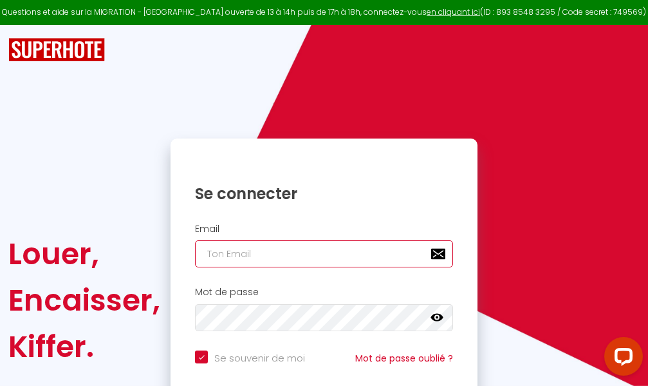
click at [304, 251] on input "email" at bounding box center [324, 253] width 258 height 27
type input "m"
checkbox input "true"
type input "ma"
checkbox input "true"
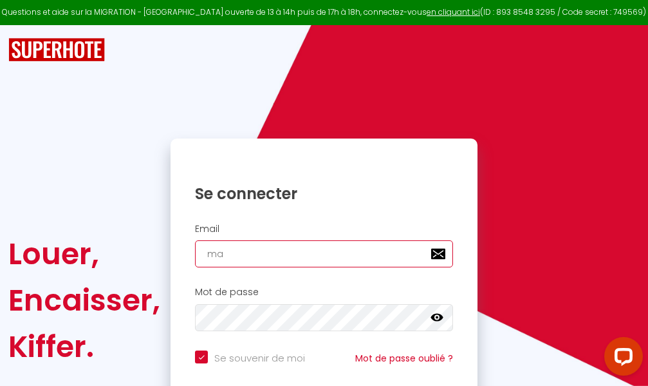
type input "mar"
checkbox input "true"
type input "marc"
checkbox input "true"
type input "marcd"
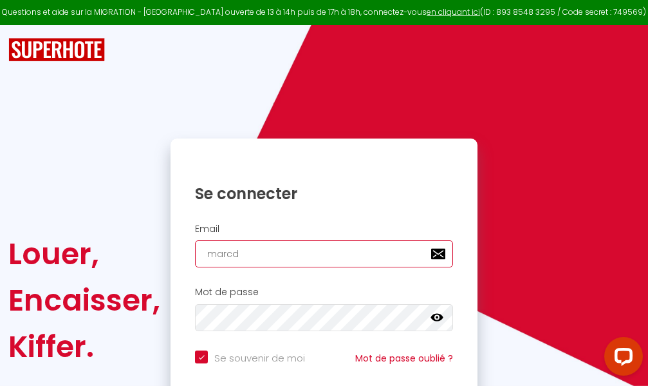
checkbox input "true"
type input "marcdp"
checkbox input "true"
type input "marcdpo"
checkbox input "true"
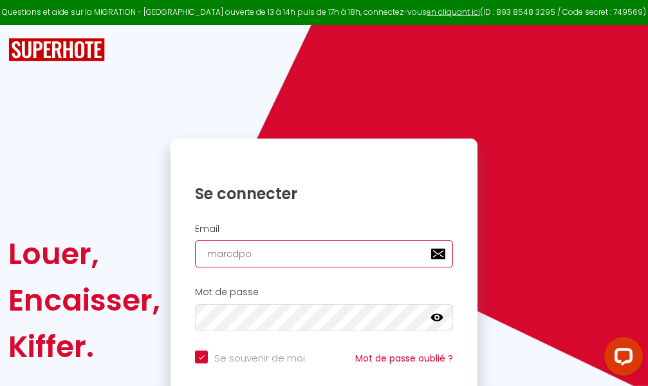
type input "marcdpoz"
checkbox input "true"
type input "marcdpoz."
checkbox input "true"
type input "marcdpoz.l"
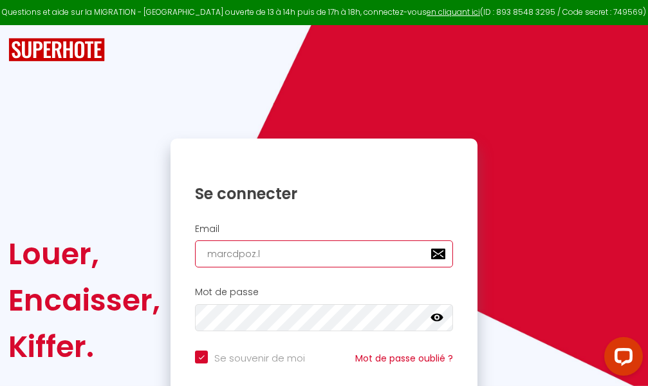
checkbox input "true"
type input "marcdpoz.lo"
checkbox input "true"
type input "marcdpoz.loc"
checkbox input "true"
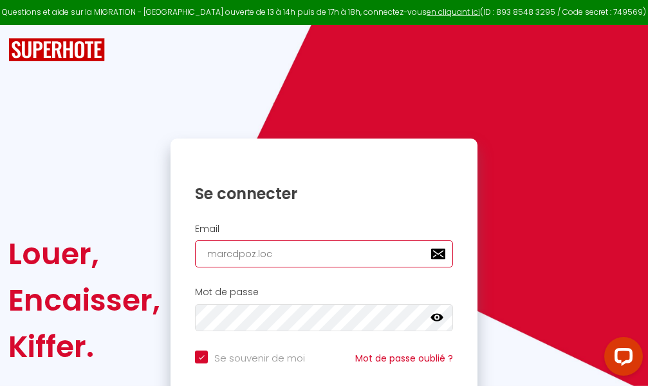
type input "marcdpoz.loca"
checkbox input "true"
type input "marcdpoz.locat"
checkbox input "true"
type input "marcdpoz.locati"
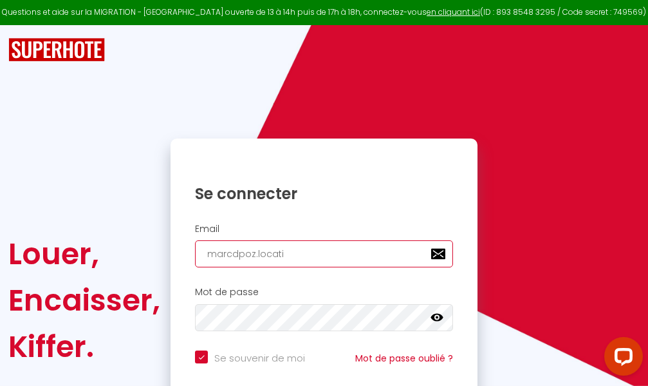
checkbox input "true"
type input "marcdpoz.locatio"
checkbox input "true"
type input "marcdpoz.location"
checkbox input "true"
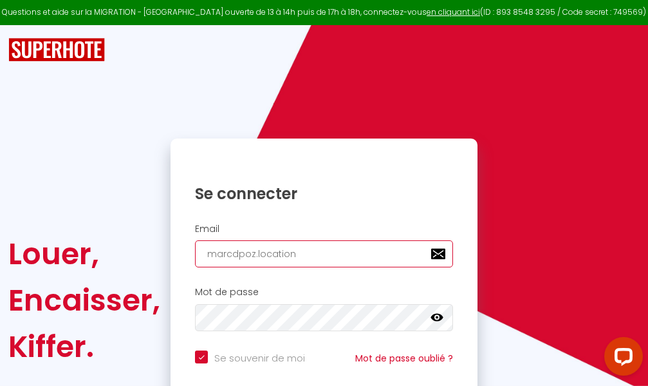
type input "marcdpoz.location@"
checkbox input "true"
type input "marcdpoz.location@g"
checkbox input "true"
type input "marcdpoz.location@gm"
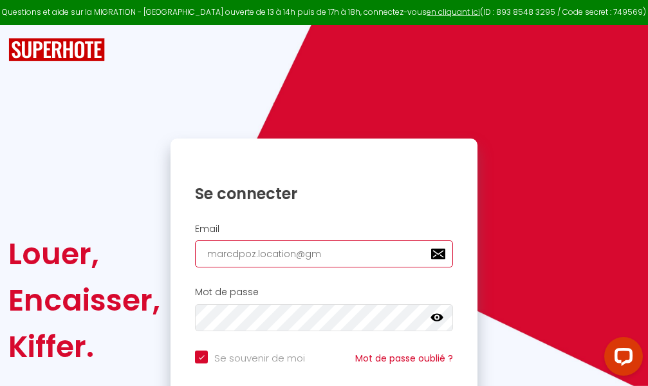
checkbox input "true"
type input "marcdpoz.location@gma"
checkbox input "true"
type input "marcdpoz.location@gmai"
checkbox input "true"
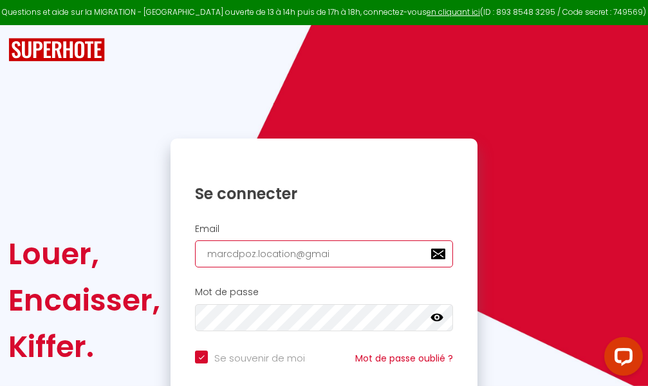
type input "[EMAIL_ADDRESS]"
checkbox input "true"
type input "[EMAIL_ADDRESS]."
checkbox input "true"
type input "marcdpoz.location@gmail.c"
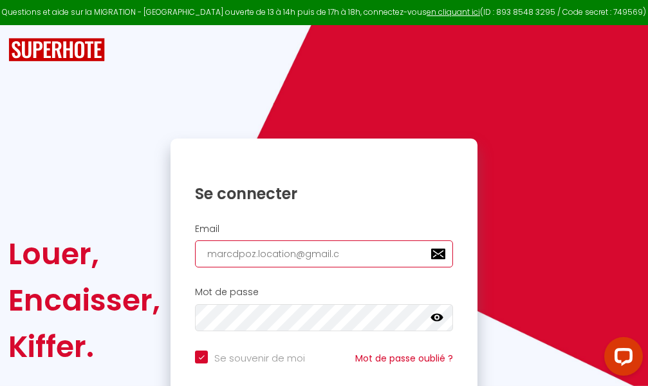
checkbox input "true"
type input "[EMAIL_ADDRESS][DOMAIN_NAME]"
checkbox input "true"
type input "[EMAIL_ADDRESS][DOMAIN_NAME]"
checkbox input "true"
